Goal: Task Accomplishment & Management: Manage account settings

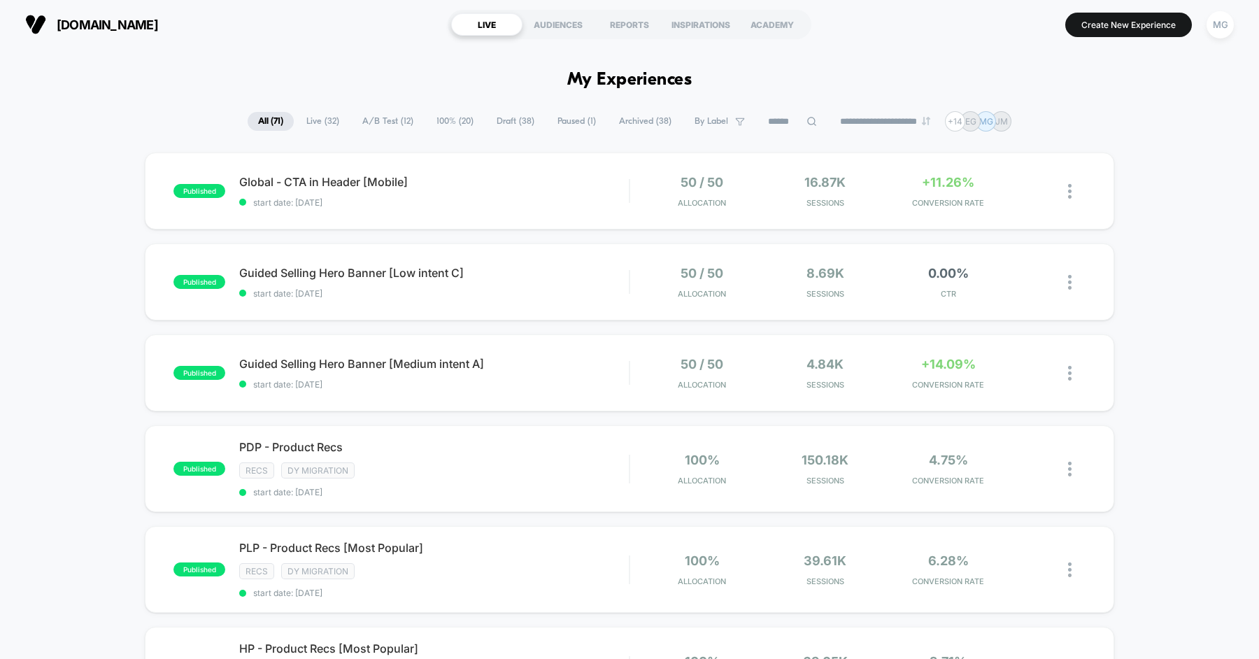
scroll to position [183, 0]
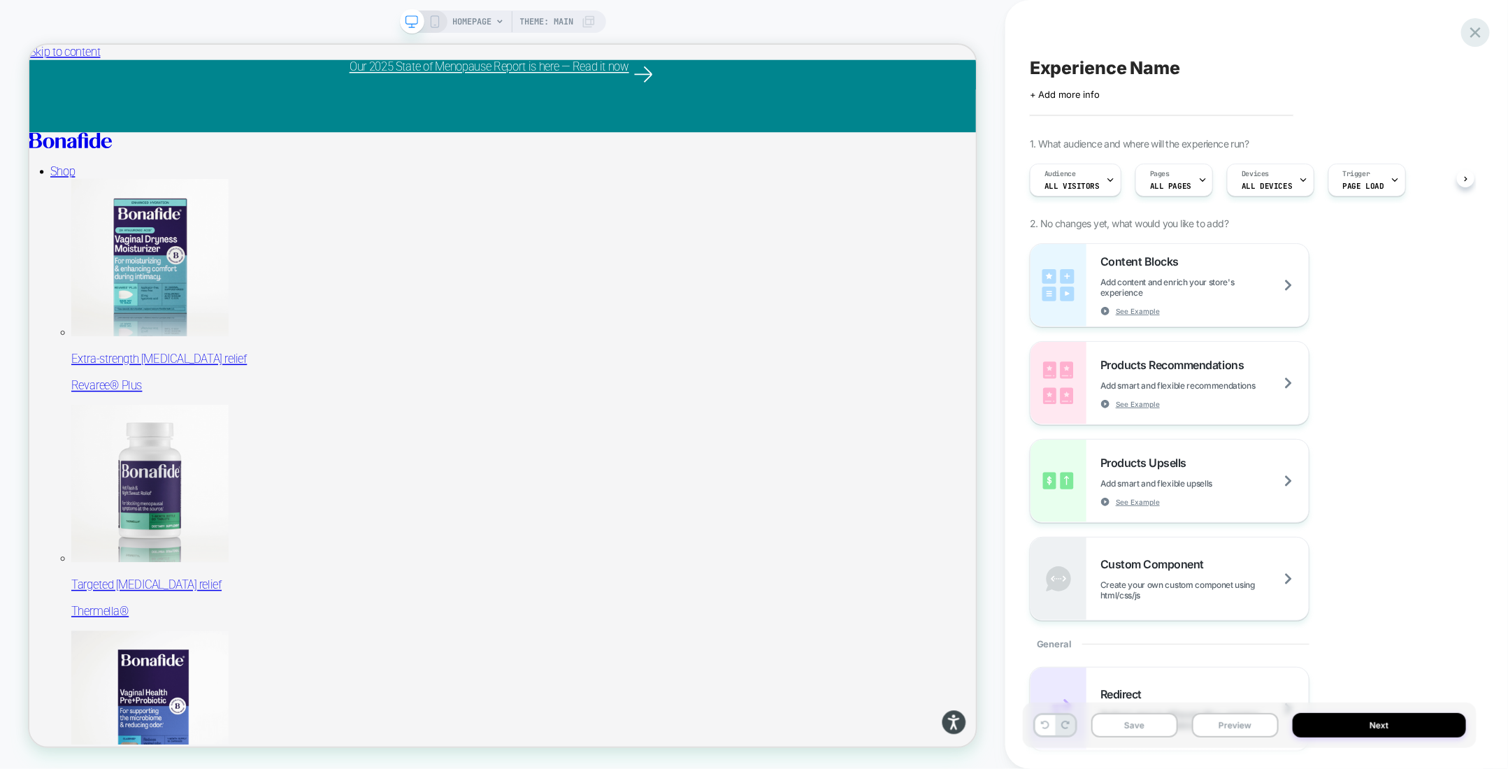
click at [1478, 30] on icon at bounding box center [1476, 32] width 10 height 10
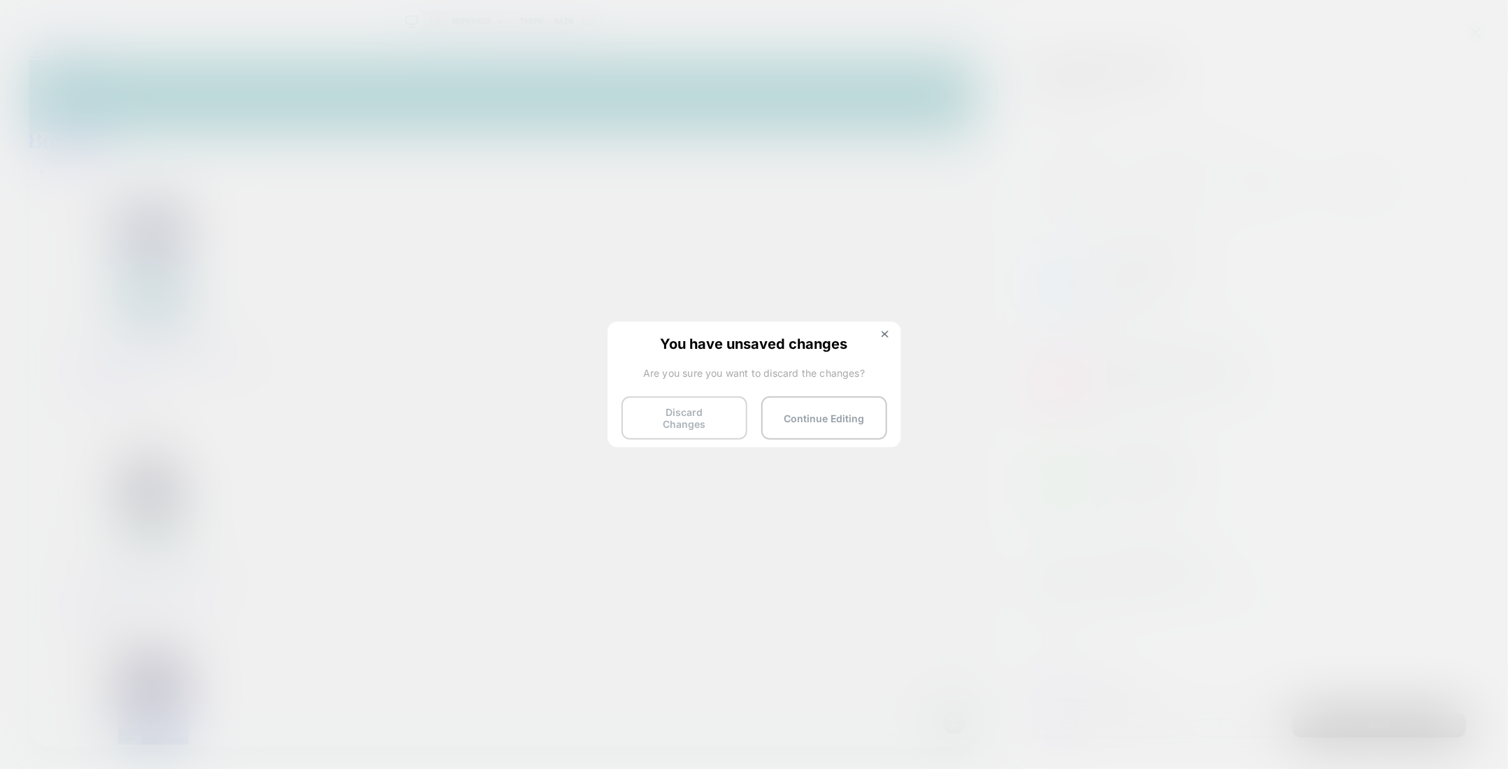
click at [692, 412] on button "Discard Changes" at bounding box center [685, 418] width 126 height 43
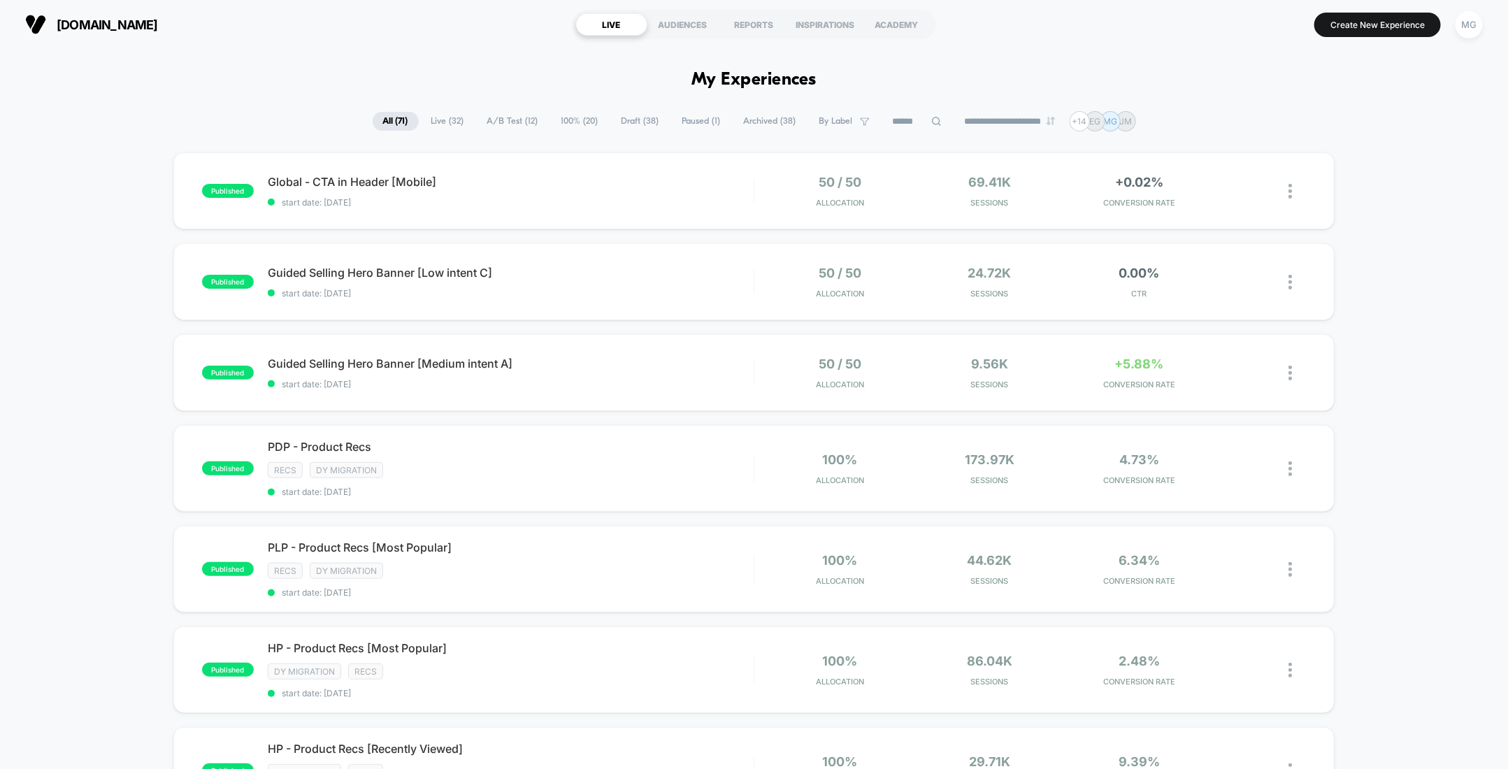
click at [434, 117] on span "Live ( 32 )" at bounding box center [448, 121] width 54 height 19
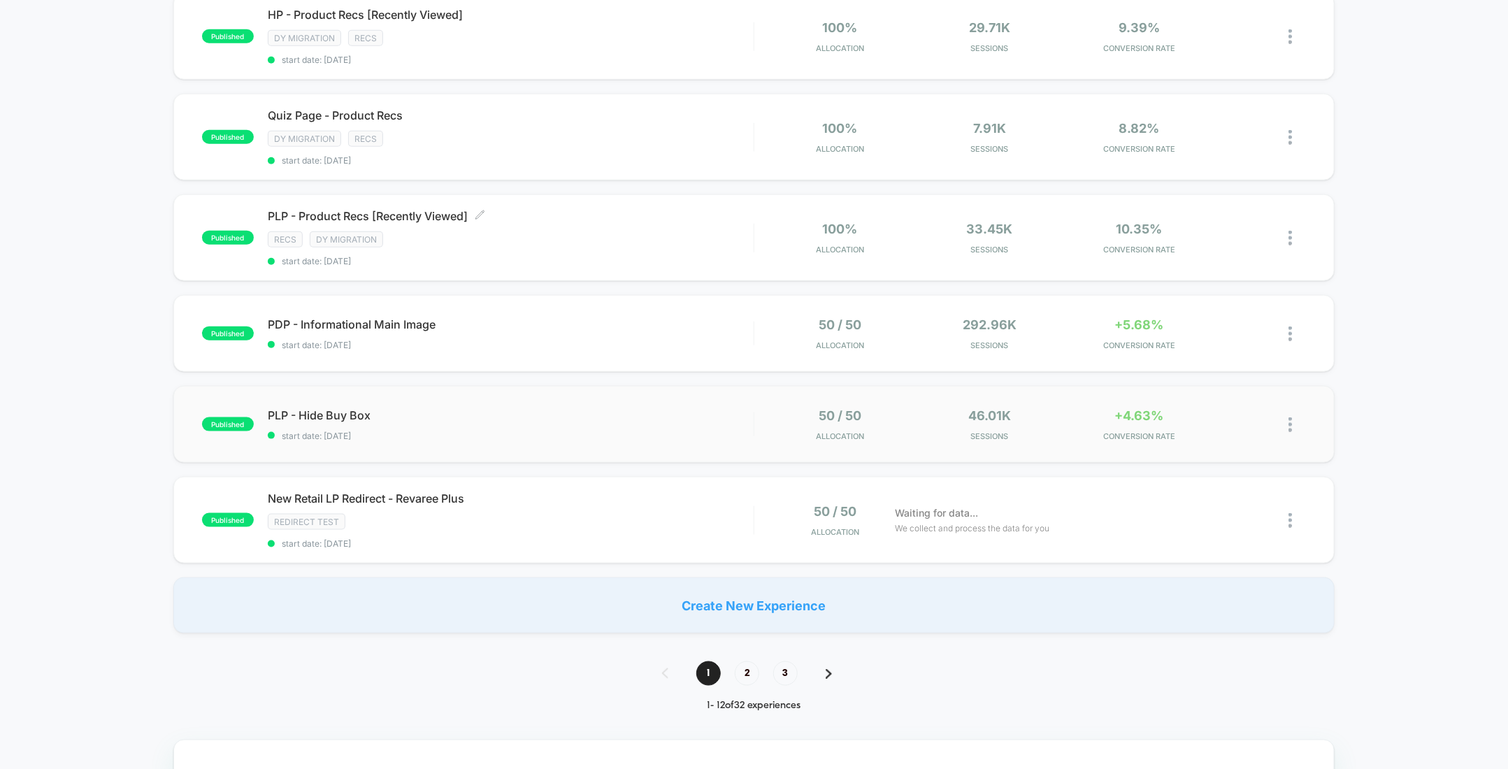
scroll to position [729, 0]
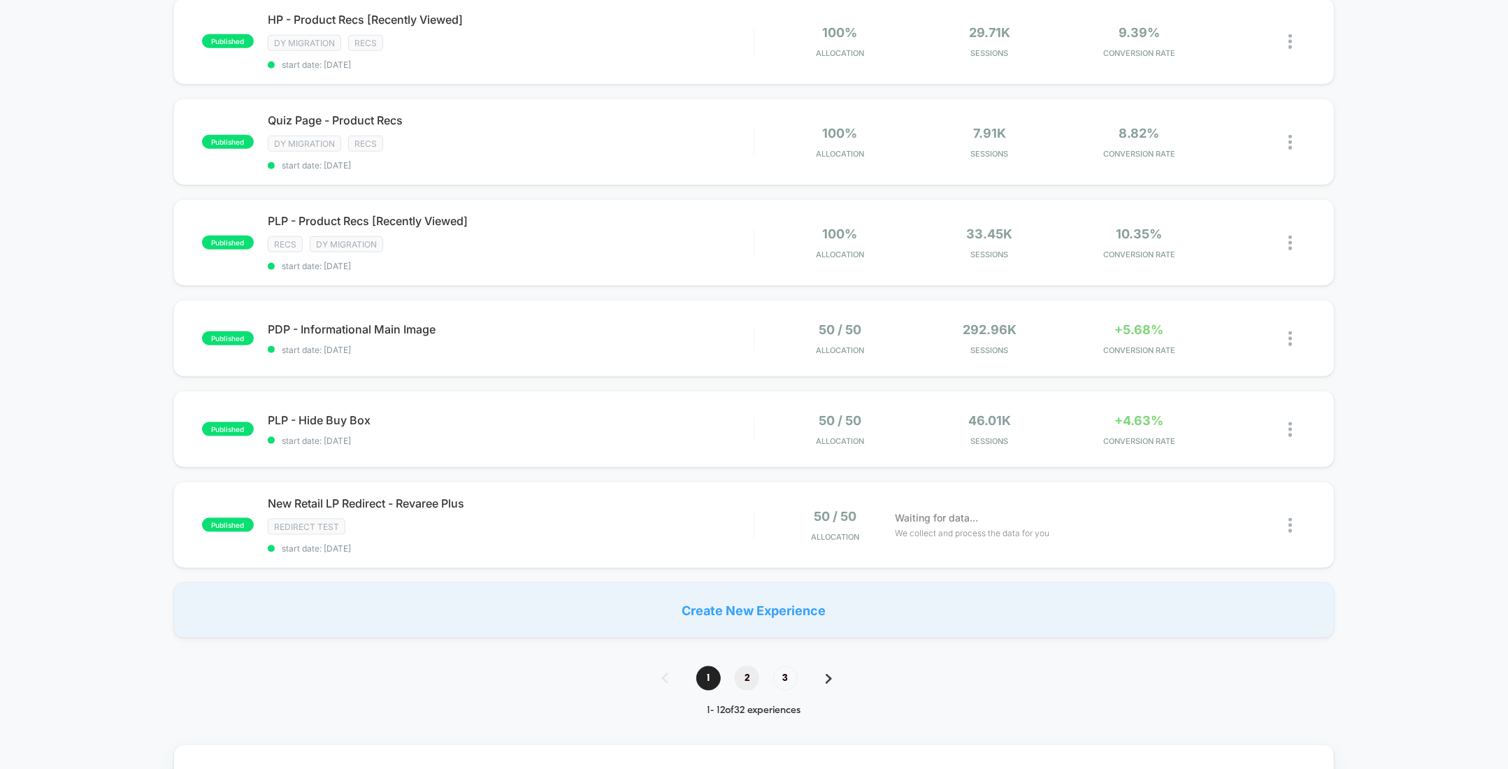
click at [746, 666] on span "2" at bounding box center [747, 678] width 24 height 24
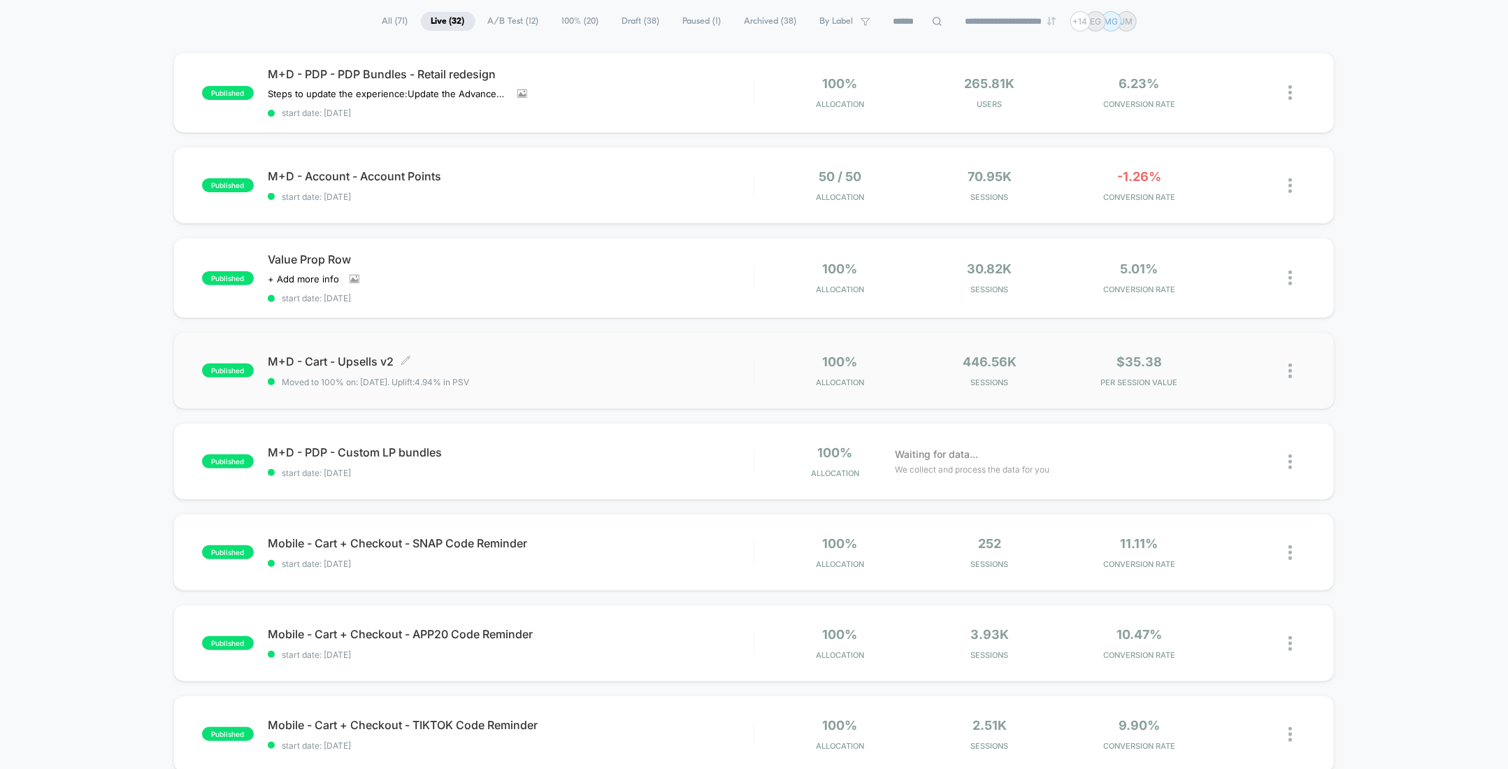
scroll to position [107, 0]
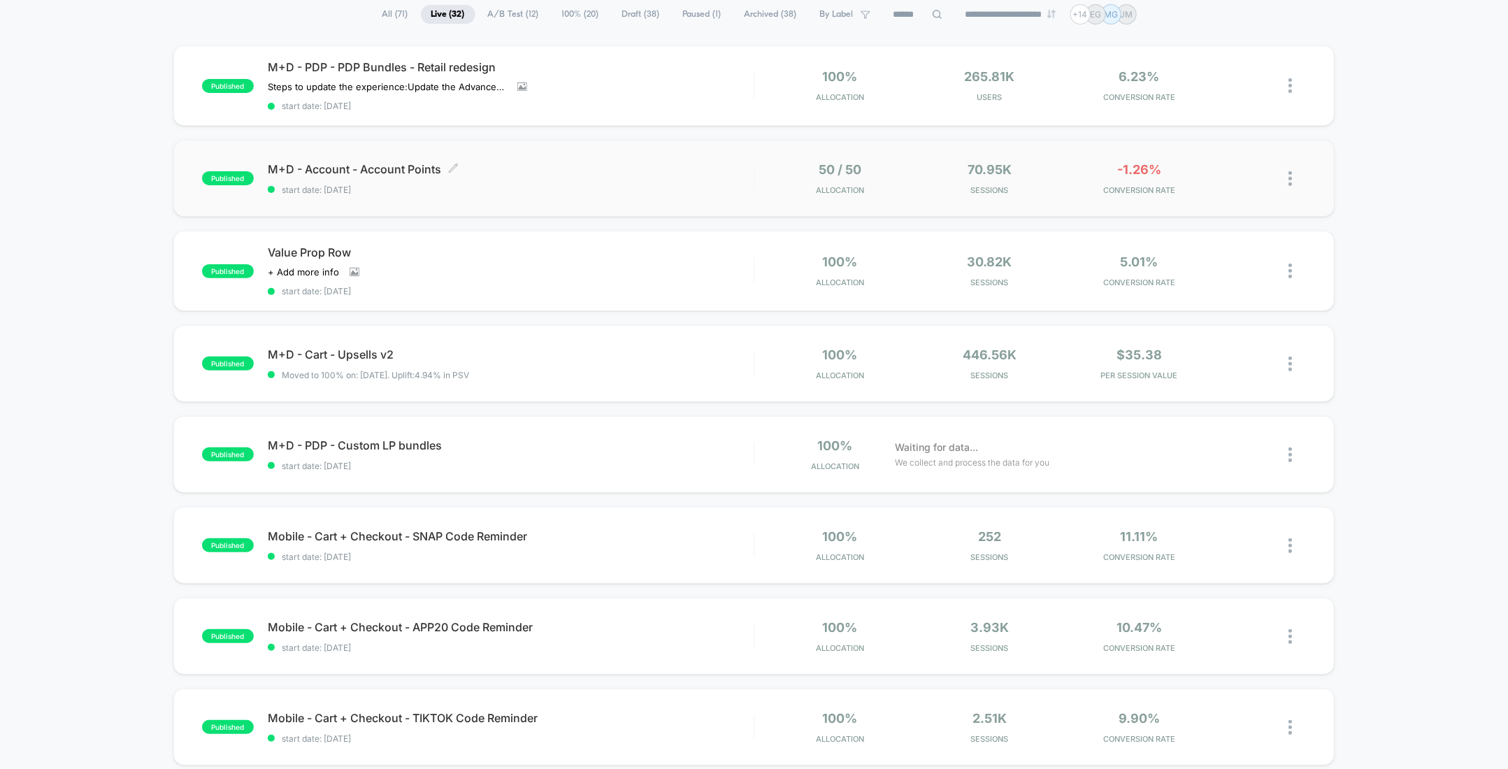
click at [565, 180] on div "M+D - Account - Account Points Click to edit experience details Click to edit e…" at bounding box center [511, 178] width 486 height 33
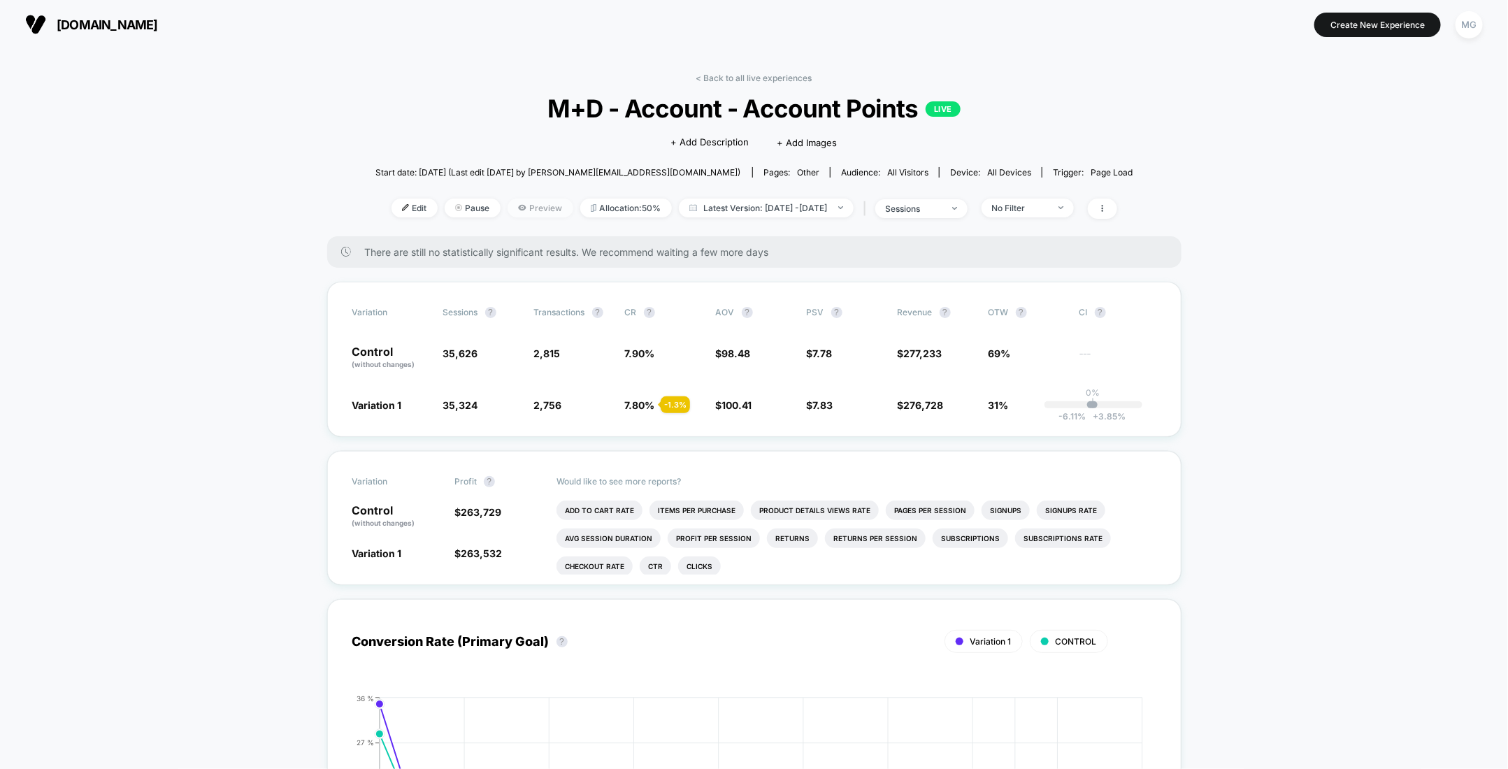
click at [525, 200] on span "Preview" at bounding box center [541, 208] width 66 height 19
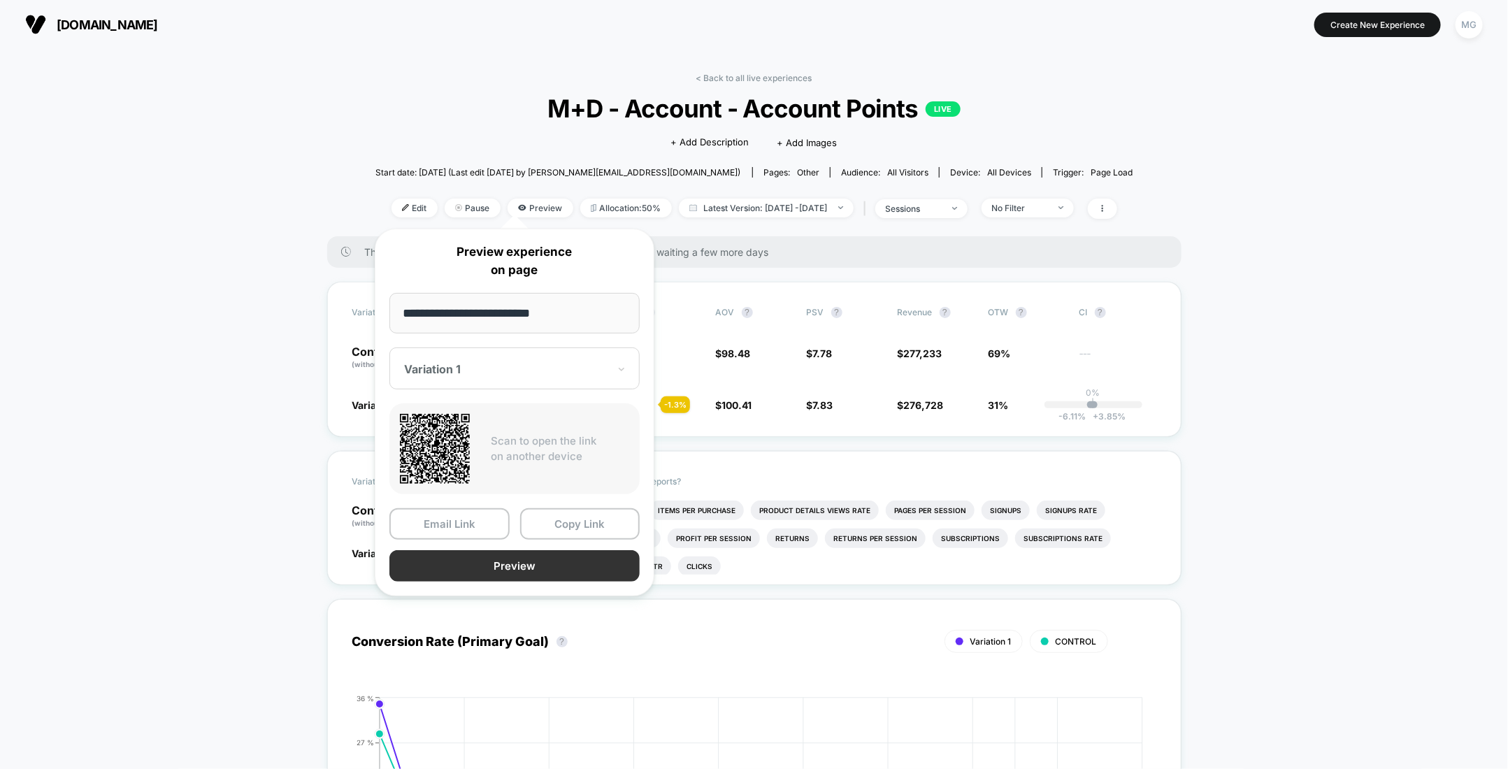
click at [533, 551] on button "Preview" at bounding box center [515, 565] width 250 height 31
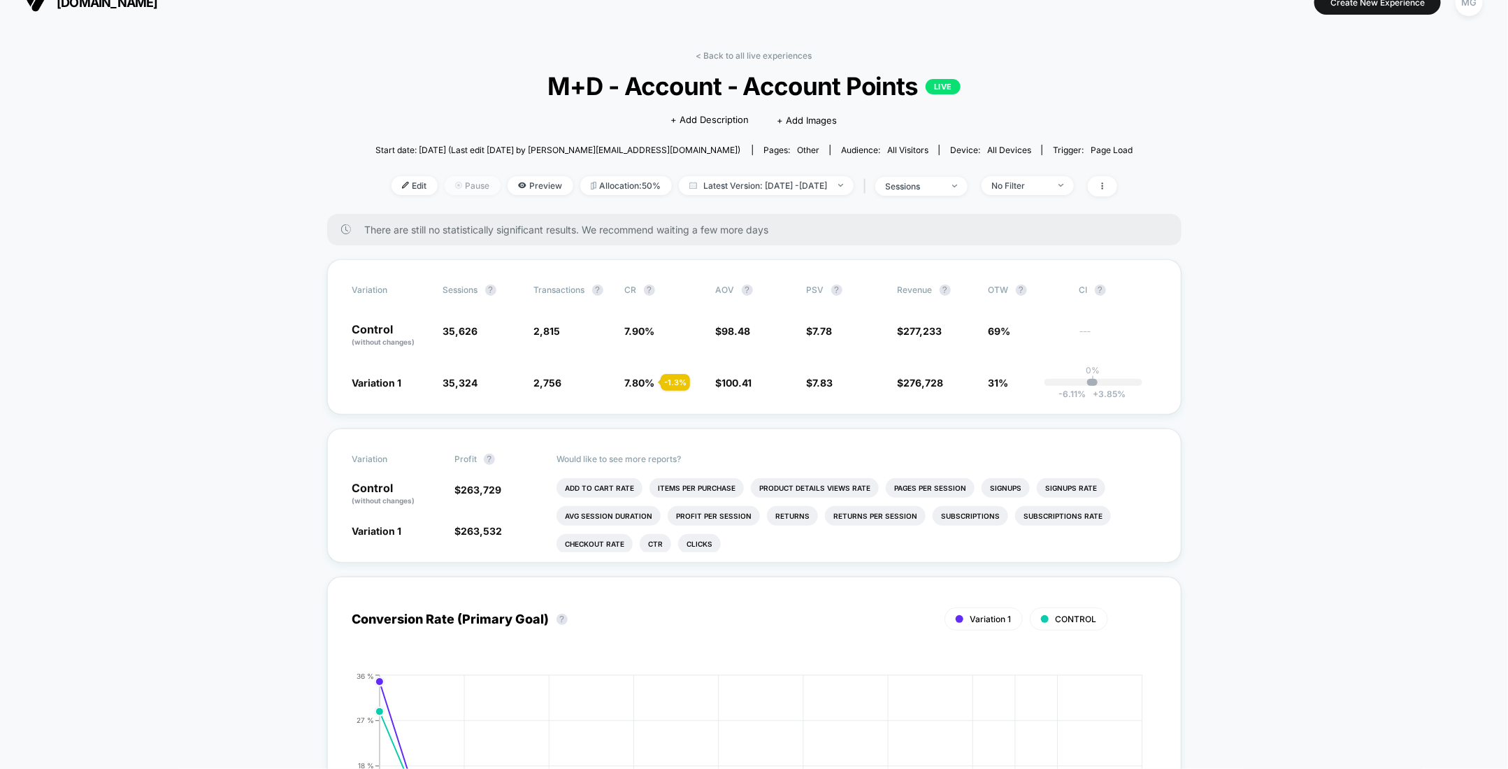
scroll to position [21, 0]
click at [452, 184] on span "Pause" at bounding box center [473, 187] width 56 height 19
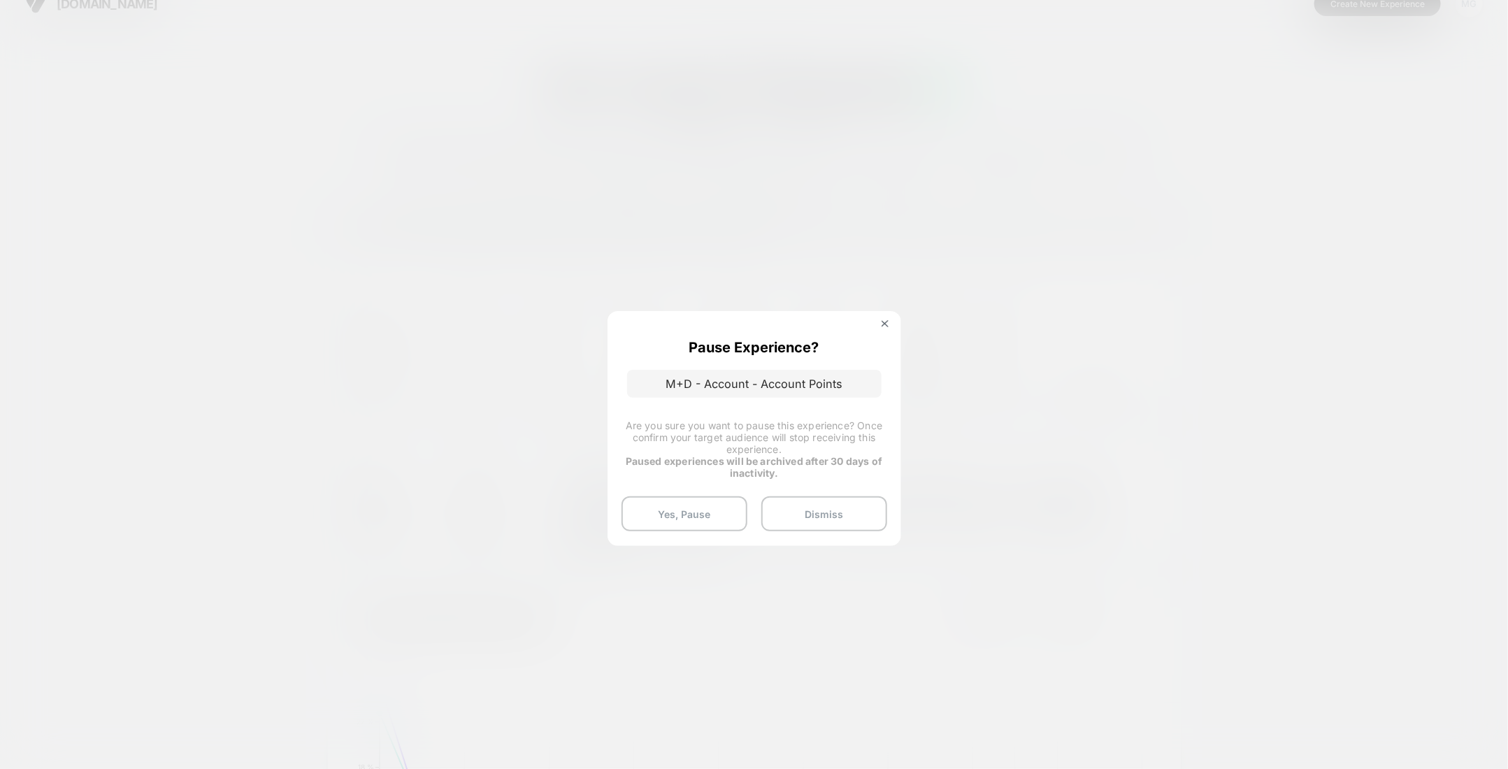
drag, startPoint x: 697, startPoint y: 519, endPoint x: 724, endPoint y: 295, distance: 225.4
click at [698, 517] on button "Yes, Pause" at bounding box center [685, 514] width 126 height 35
